Goal: Use online tool/utility: Utilize a website feature to perform a specific function

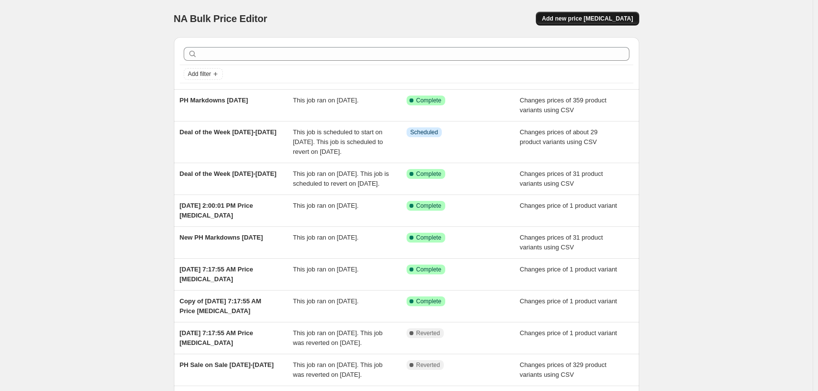
click at [607, 14] on button "Add new price [MEDICAL_DATA]" at bounding box center [587, 19] width 103 height 14
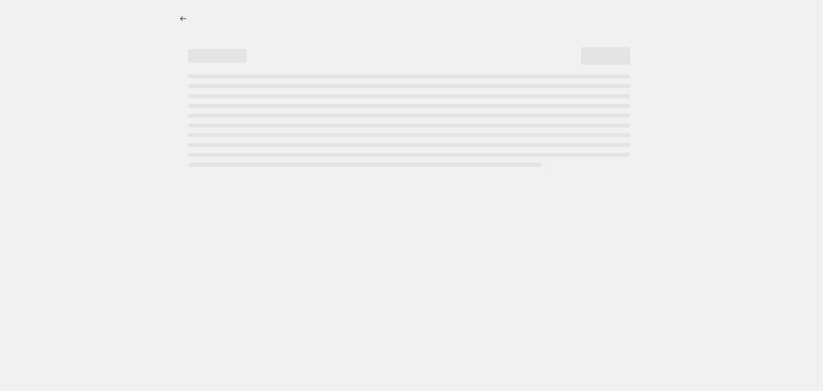
select select "percentage"
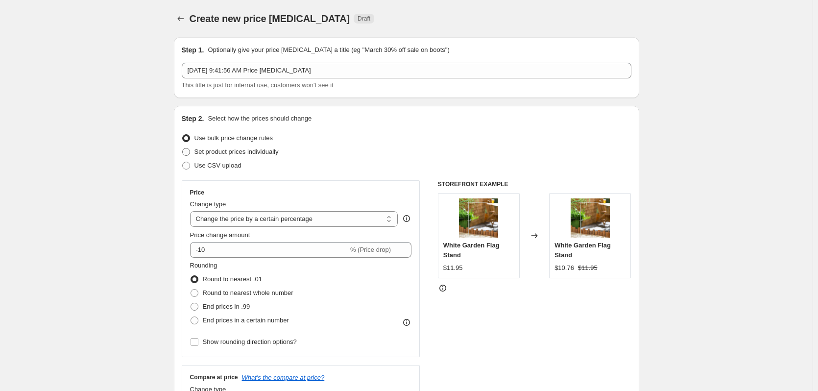
click at [190, 149] on span at bounding box center [186, 152] width 8 height 8
click at [183, 148] on input "Set product prices individually" at bounding box center [182, 148] width 0 height 0
radio input "true"
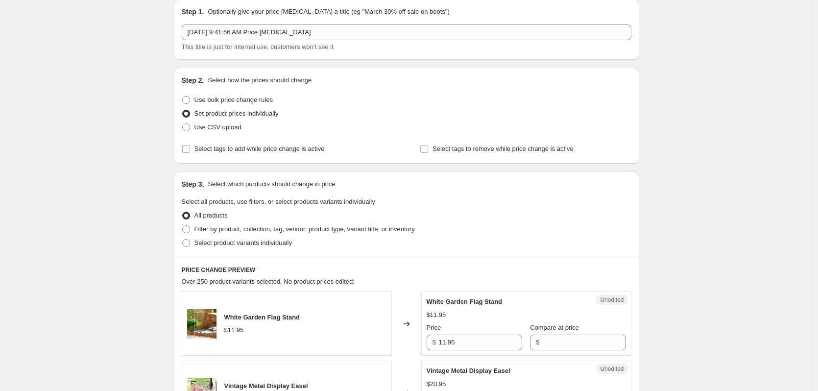
scroll to position [49, 0]
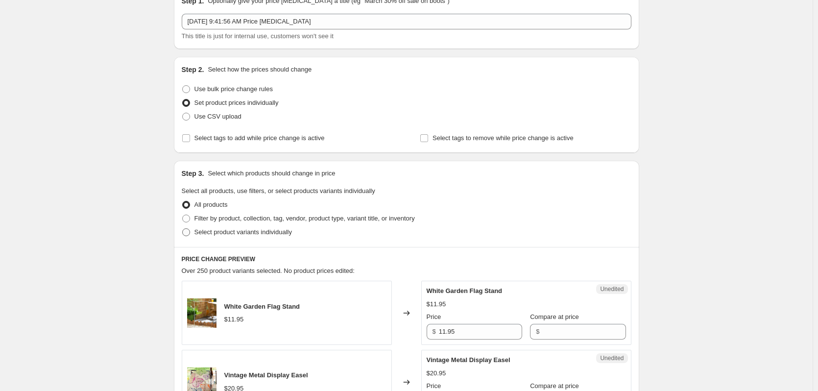
click at [190, 230] on span at bounding box center [186, 232] width 8 height 8
click at [183, 229] on input "Select product variants individually" at bounding box center [182, 228] width 0 height 0
radio input "true"
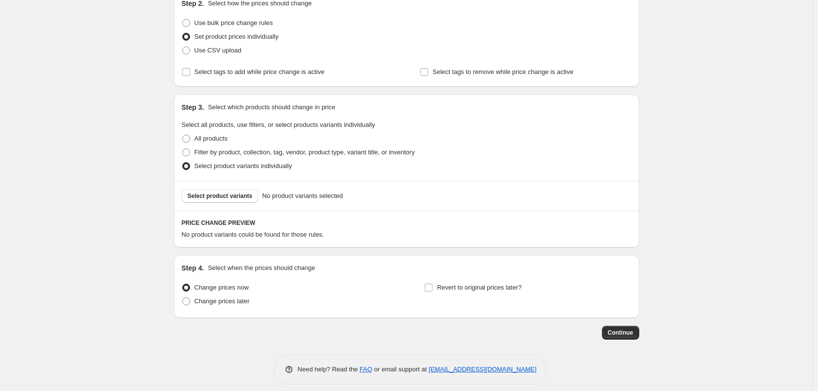
scroll to position [123, 0]
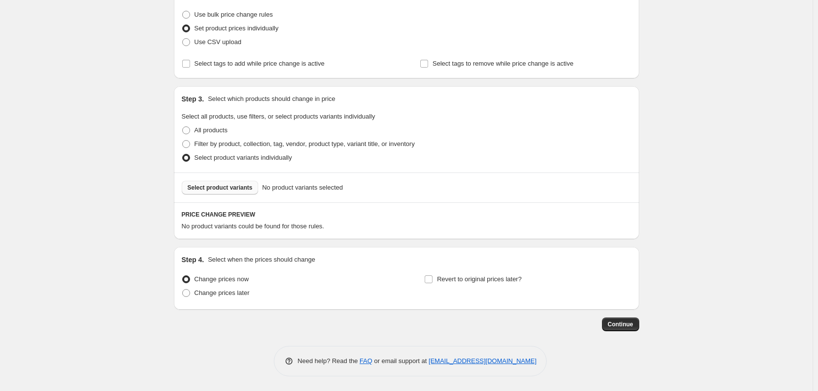
click at [217, 188] on span "Select product variants" at bounding box center [220, 188] width 65 height 8
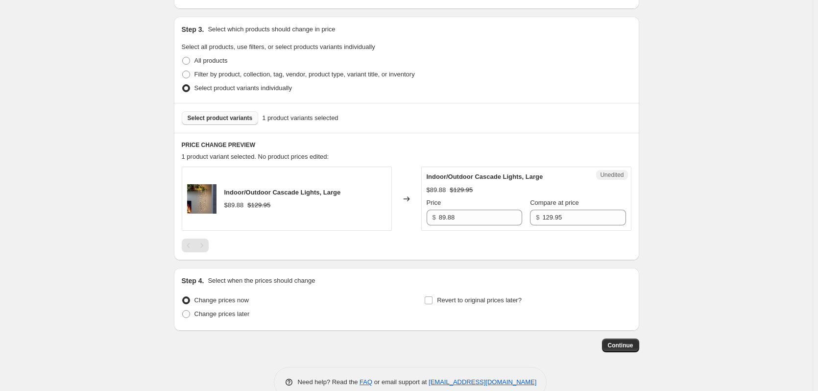
scroll to position [214, 0]
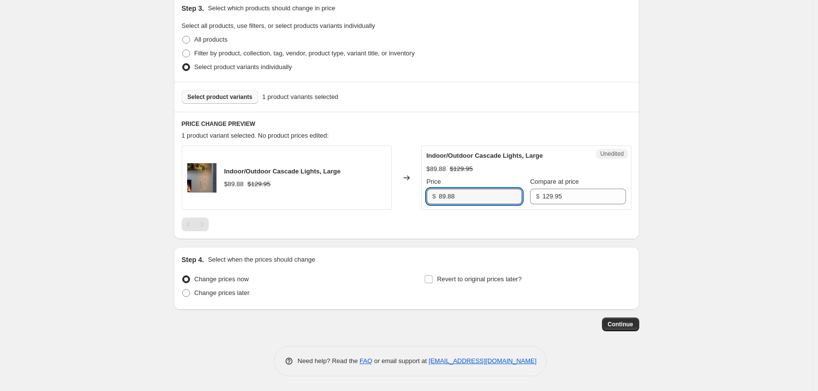
drag, startPoint x: 461, startPoint y: 198, endPoint x: 391, endPoint y: 190, distance: 71.0
click at [391, 190] on div "Indoor/Outdoor Cascade Lights, Large $89.88 $129.95 Changed to Unedited Indoor/…" at bounding box center [407, 177] width 450 height 64
click at [408, 219] on div at bounding box center [407, 224] width 450 height 14
drag, startPoint x: 457, startPoint y: 197, endPoint x: 419, endPoint y: 195, distance: 37.8
click at [419, 195] on div "Indoor/Outdoor Cascade Lights, Large $89.88 $129.95 Changed to Unedited Indoor/…" at bounding box center [407, 177] width 450 height 64
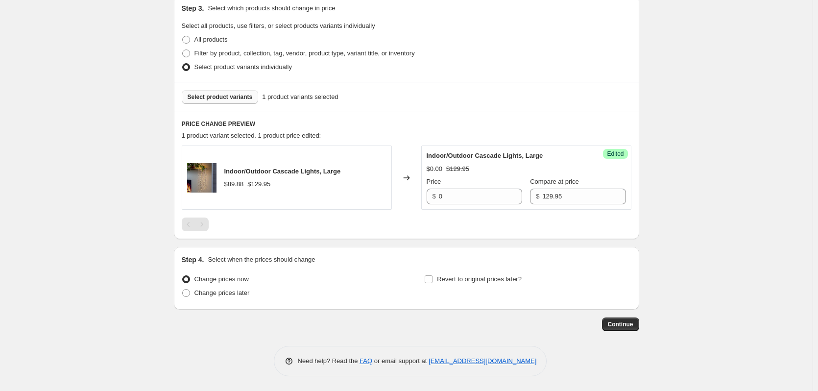
click at [429, 213] on div "Indoor/Outdoor Cascade Lights, Large $89.88 $129.95 Changed to Success Edited I…" at bounding box center [407, 188] width 450 height 86
drag, startPoint x: 440, startPoint y: 196, endPoint x: 432, endPoint y: 196, distance: 8.3
click at [432, 196] on div "$ 0" at bounding box center [475, 197] width 96 height 16
type input "129.95"
drag, startPoint x: 556, startPoint y: 194, endPoint x: 502, endPoint y: 196, distance: 53.9
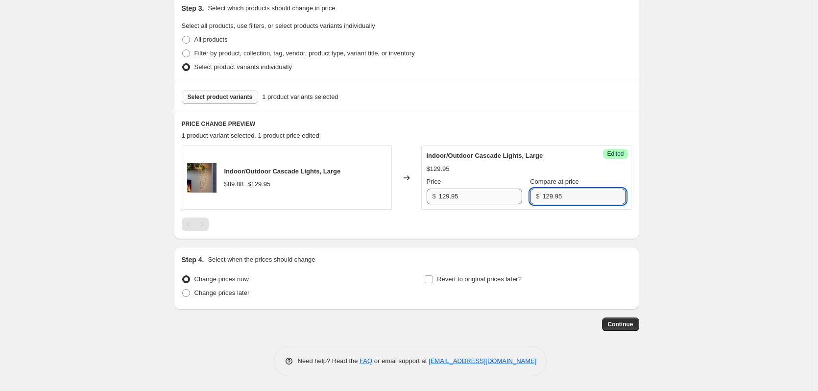
click at [502, 196] on div "Price $ 129.95 Compare at price $ 129.95" at bounding box center [526, 190] width 199 height 27
click at [507, 230] on div at bounding box center [407, 224] width 450 height 14
